Goal: Task Accomplishment & Management: Manage account settings

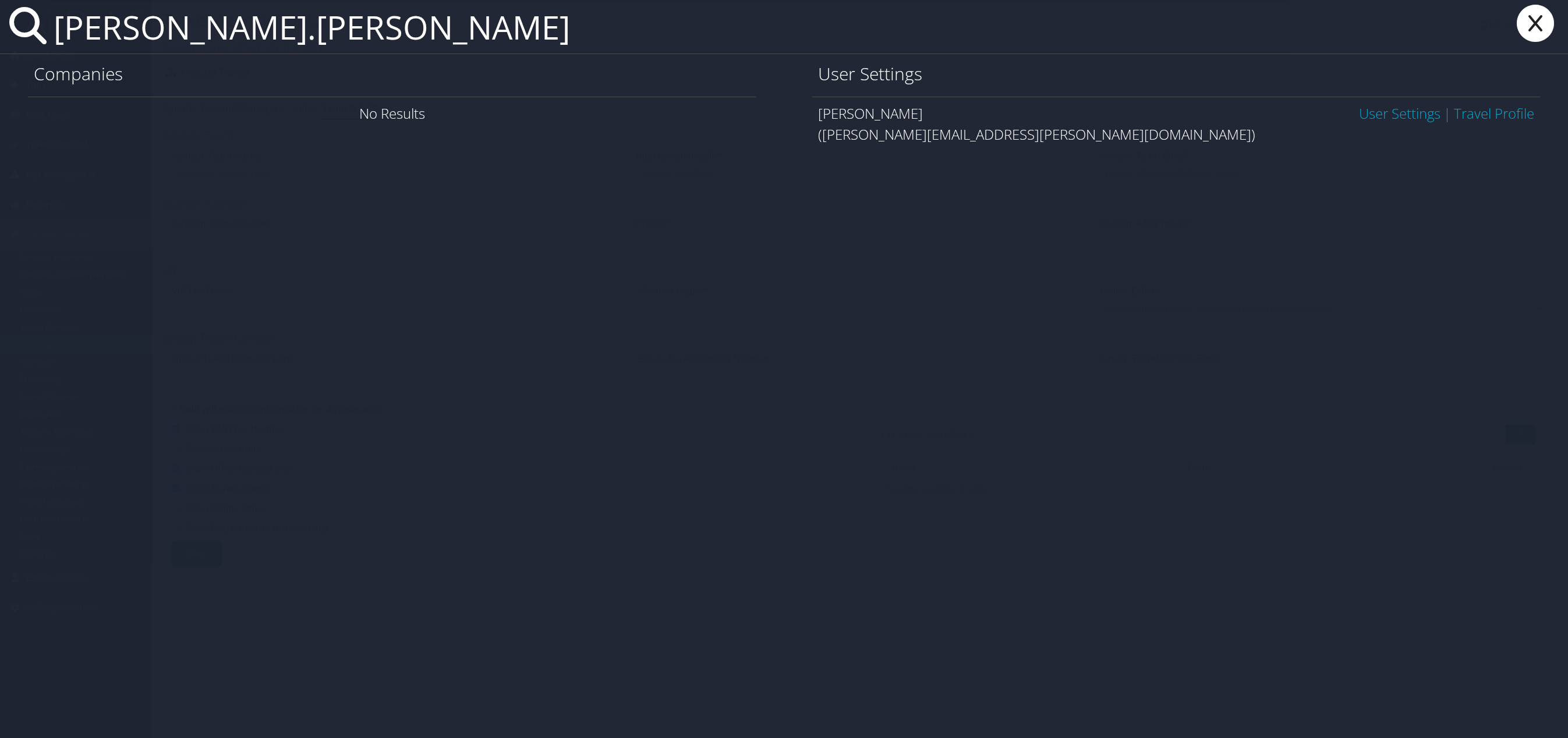
type input "leslie.hooker"
click at [1393, 111] on link "User Settings" at bounding box center [1399, 113] width 82 height 19
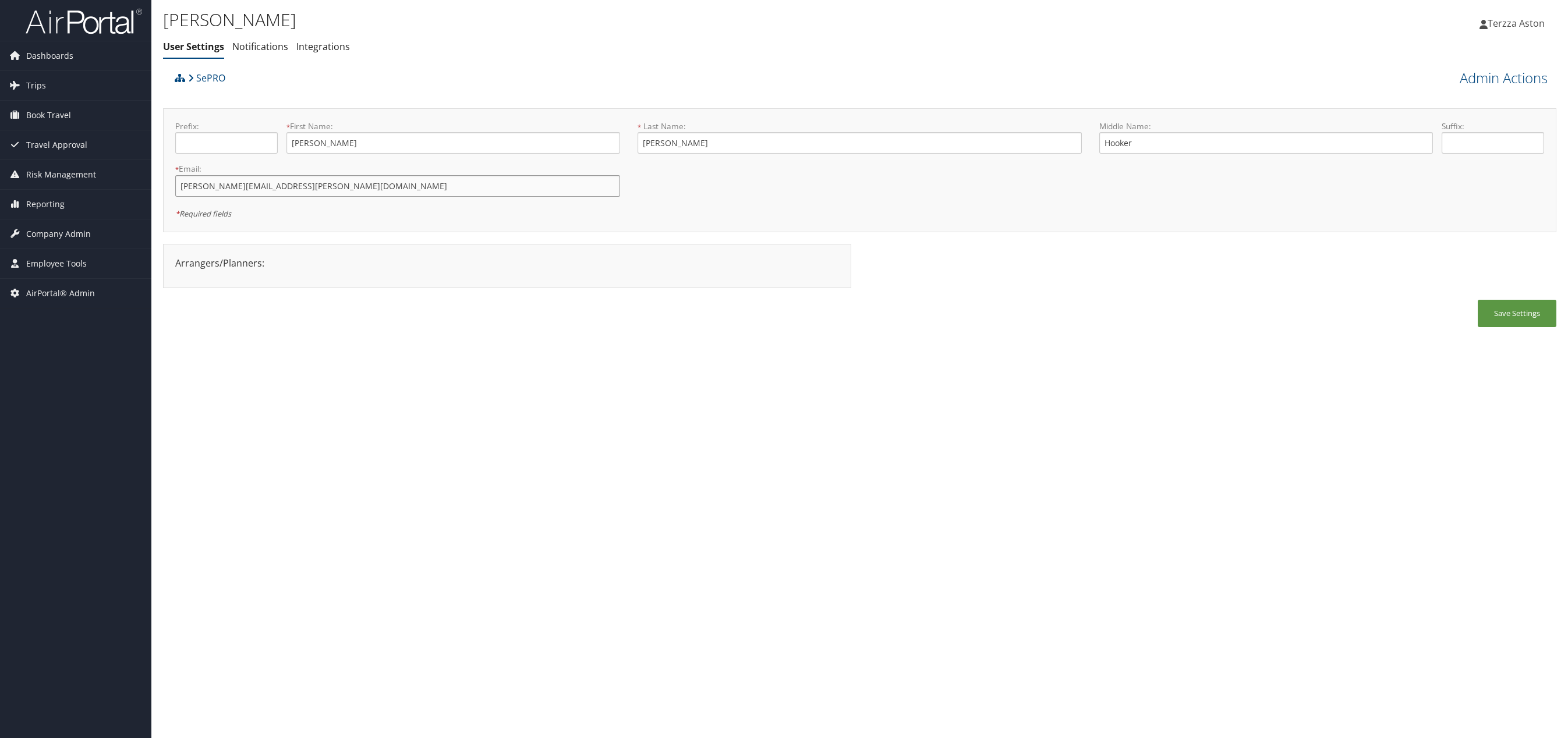
click at [203, 185] on input "leslie.hooker@sepro.com" at bounding box center [397, 186] width 445 height 22
type input "[PERSON_NAME][DOMAIN_NAME][EMAIL_ADDRESS][PERSON_NAME][DOMAIN_NAME]"
click at [1532, 308] on button "Save Settings" at bounding box center [1517, 313] width 78 height 27
click at [1475, 78] on link "Admin Actions" at bounding box center [1503, 78] width 88 height 19
click at [1449, 138] on link "User Technology Settings" at bounding box center [1470, 138] width 154 height 19
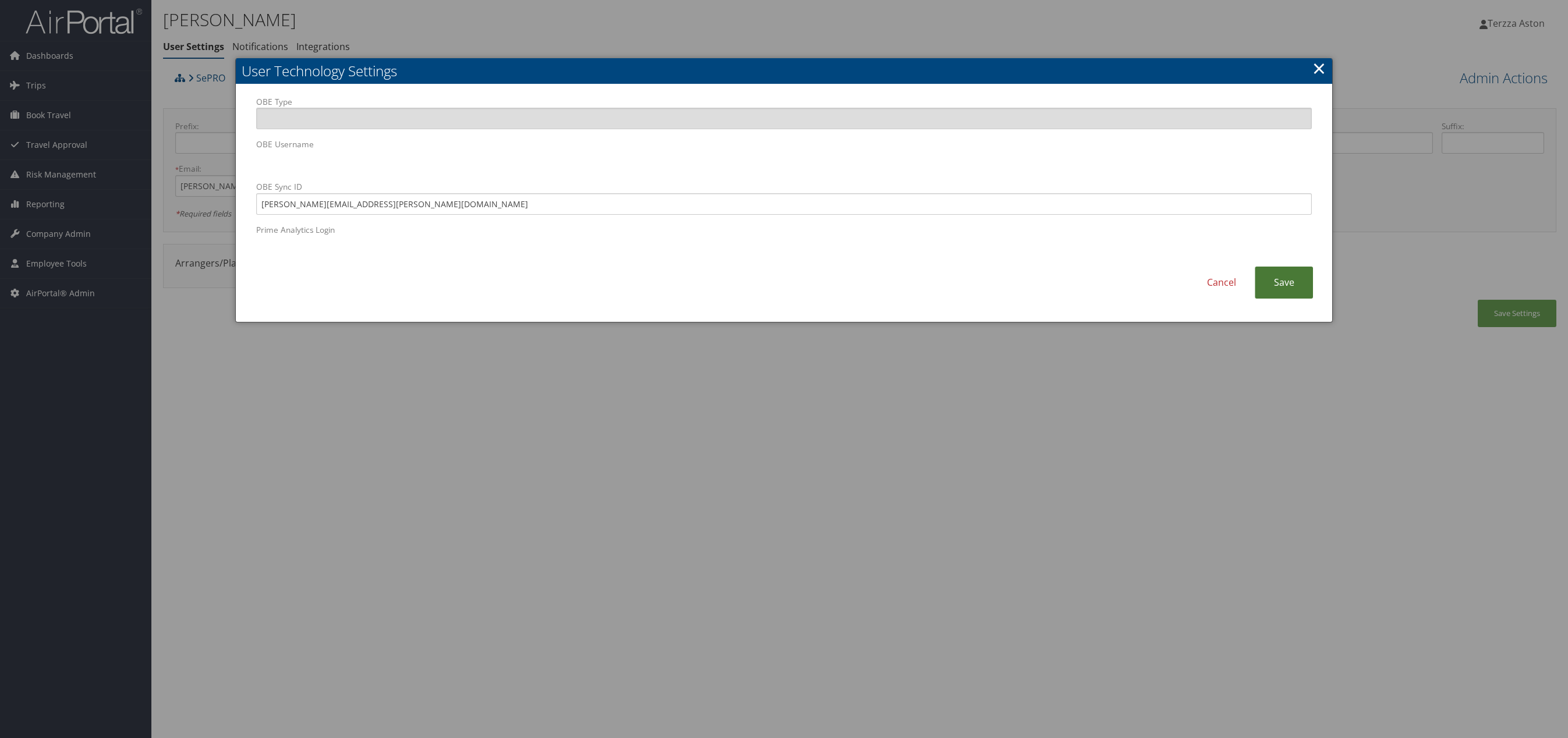
click at [1284, 286] on link "Save" at bounding box center [1283, 283] width 58 height 32
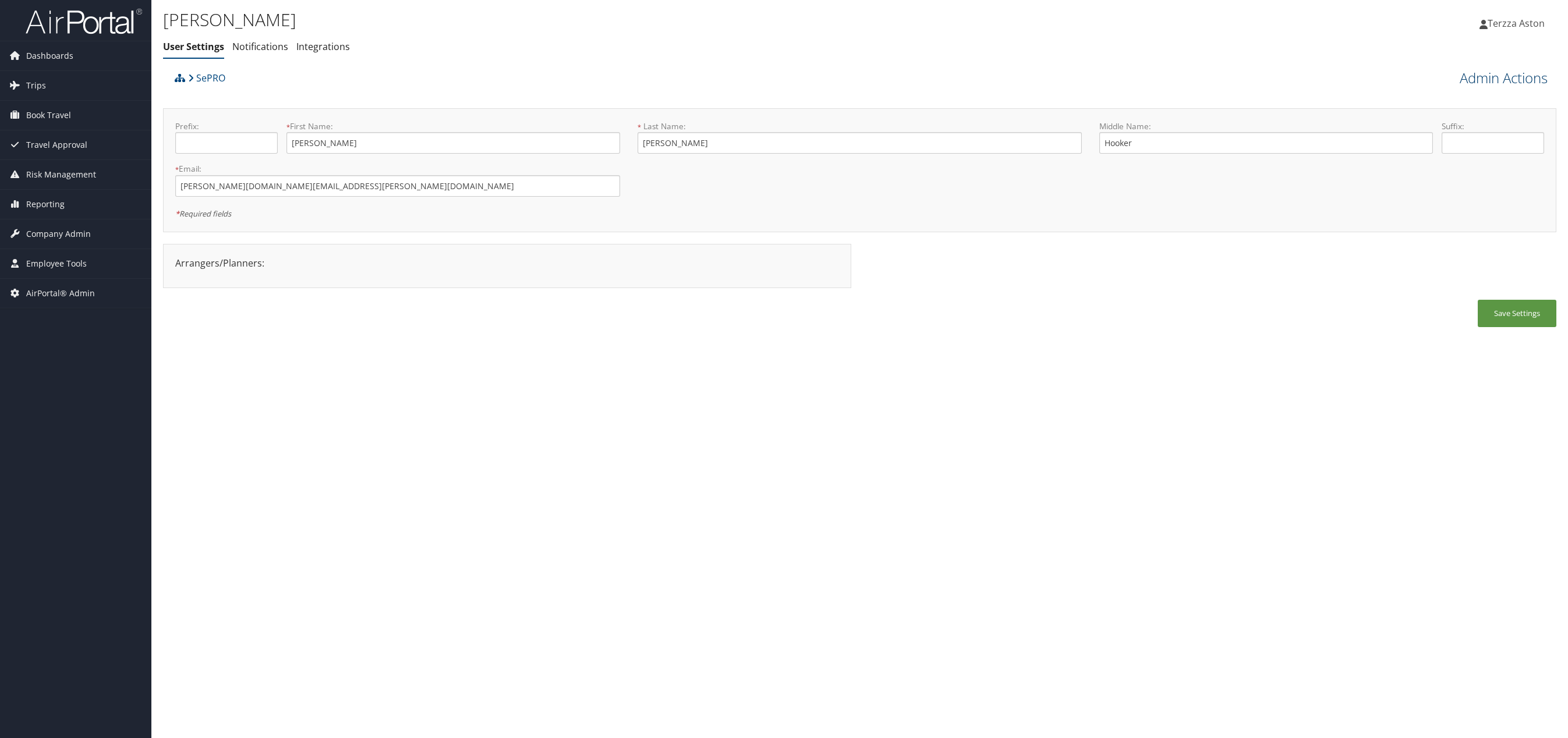
click at [1511, 73] on link "Admin Actions" at bounding box center [1503, 78] width 88 height 19
click at [1441, 116] on link "Reset User's Password" at bounding box center [1470, 119] width 154 height 19
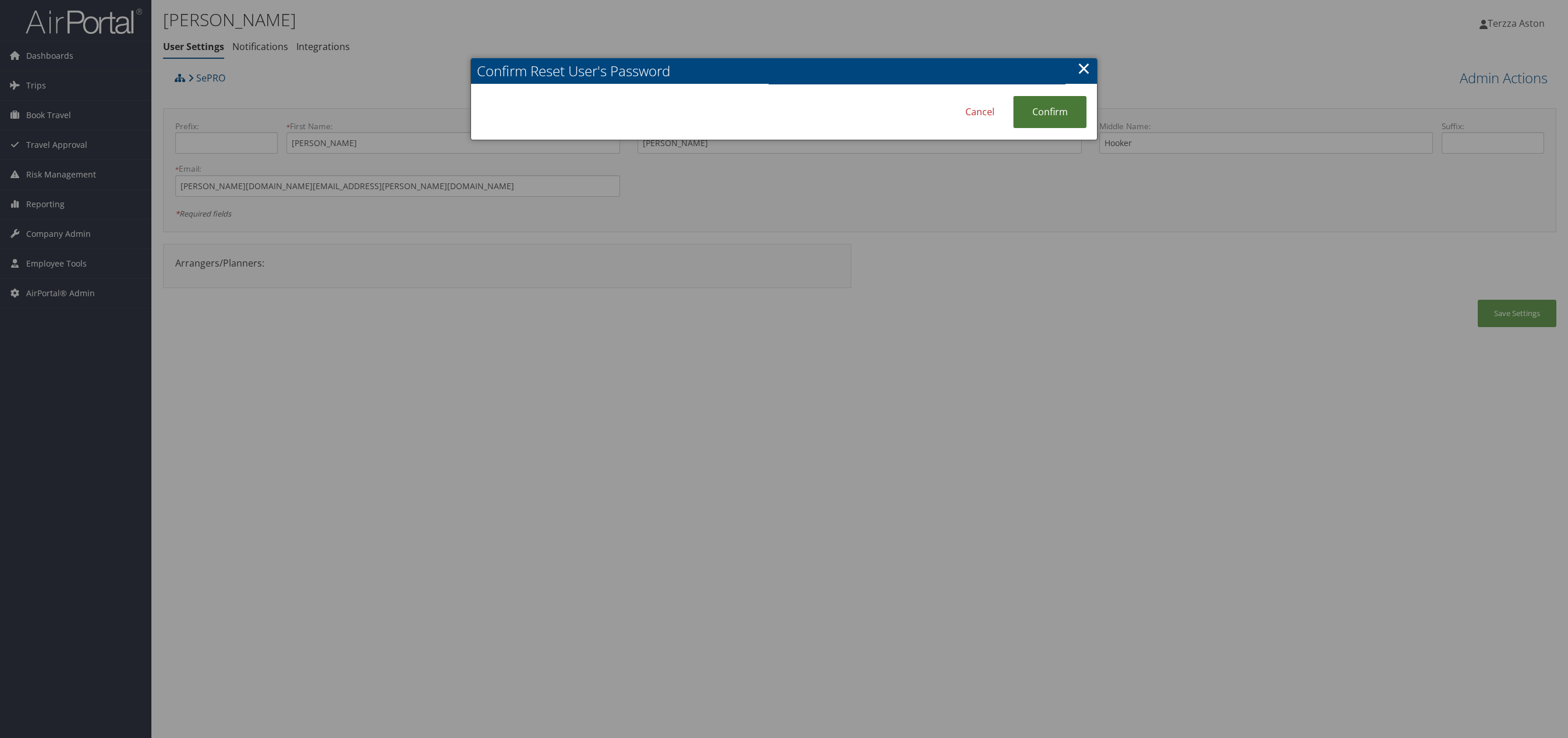
click at [1046, 110] on link "Confirm" at bounding box center [1049, 112] width 73 height 32
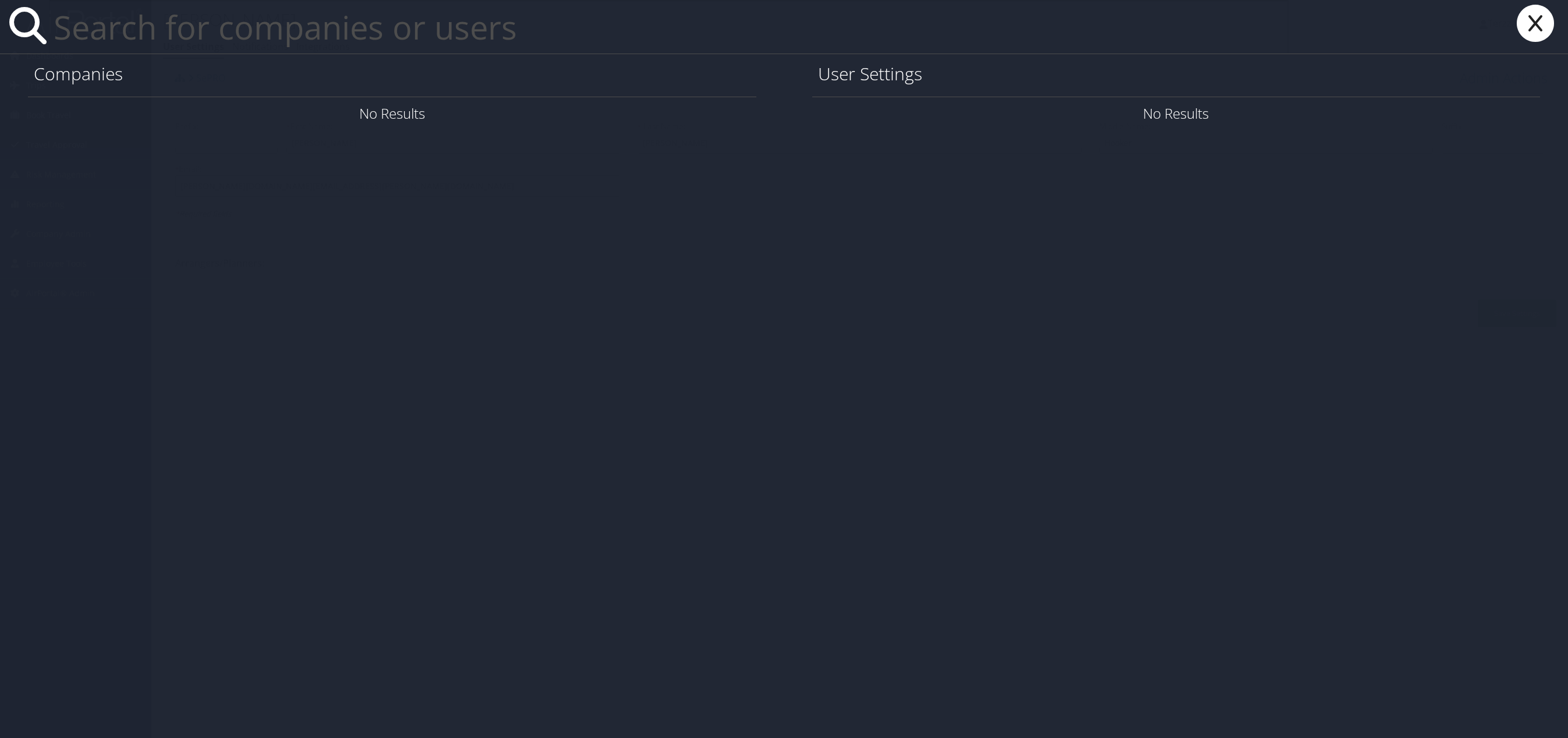
paste input "[EMAIL_ADDRESS][PERSON_NAME][DOMAIN_NAME]"
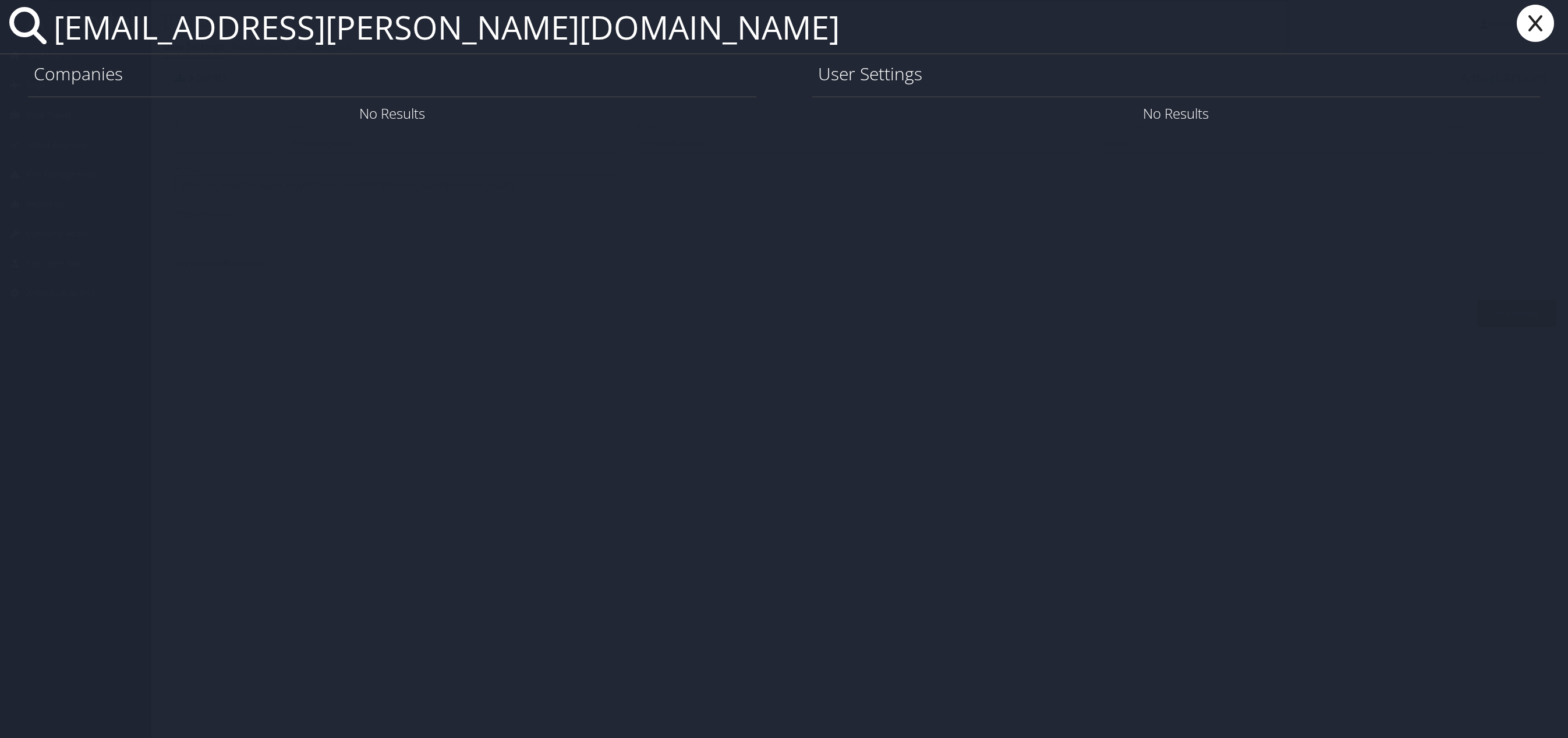
type input "[EMAIL_ADDRESS][PERSON_NAME][DOMAIN_NAME]"
click at [1384, 114] on link "User Settings" at bounding box center [1399, 113] width 82 height 19
